Goal: Navigation & Orientation: Go to known website

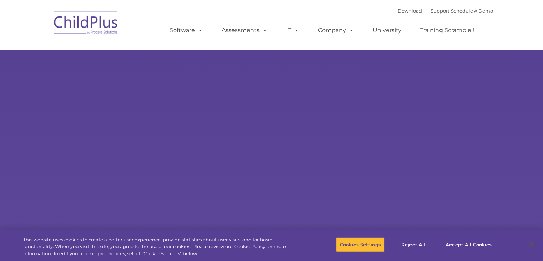
type input ""
select select "MEDIUM"
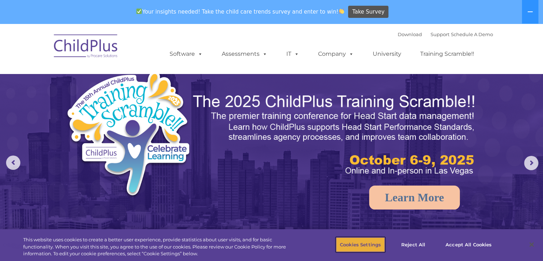
click at [343, 246] on button "Cookies Settings" at bounding box center [360, 244] width 49 height 15
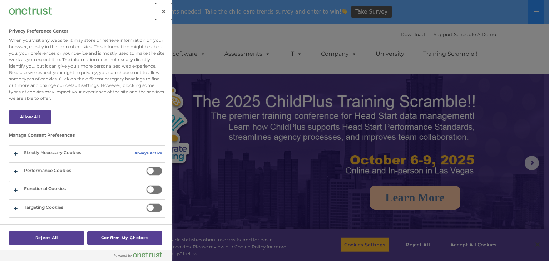
click at [170, 10] on button "Close" at bounding box center [164, 12] width 16 height 16
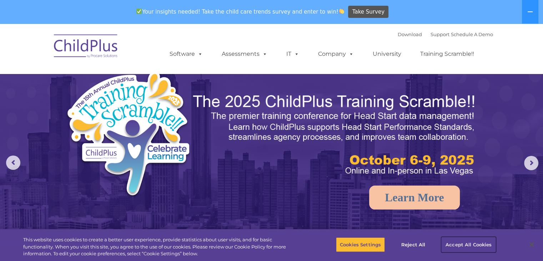
click at [459, 245] on button "Accept All Cookies" at bounding box center [469, 244] width 54 height 15
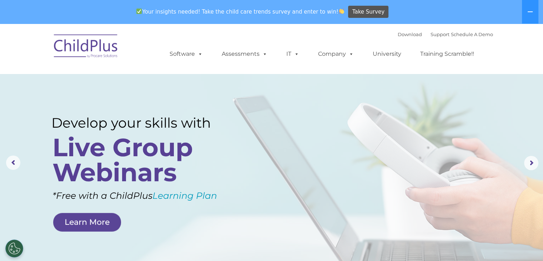
click at [77, 47] on img at bounding box center [85, 47] width 71 height 36
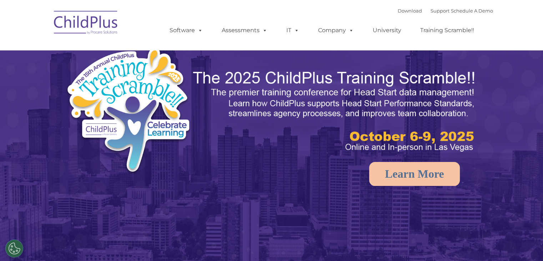
select select "MEDIUM"
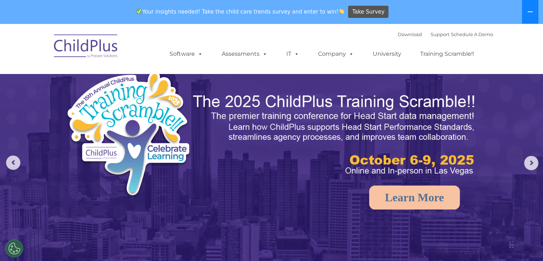
click at [530, 12] on icon at bounding box center [530, 11] width 5 height 1
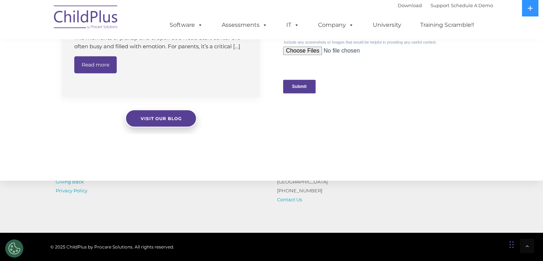
scroll to position [810, 0]
